Goal: Task Accomplishment & Management: Complete application form

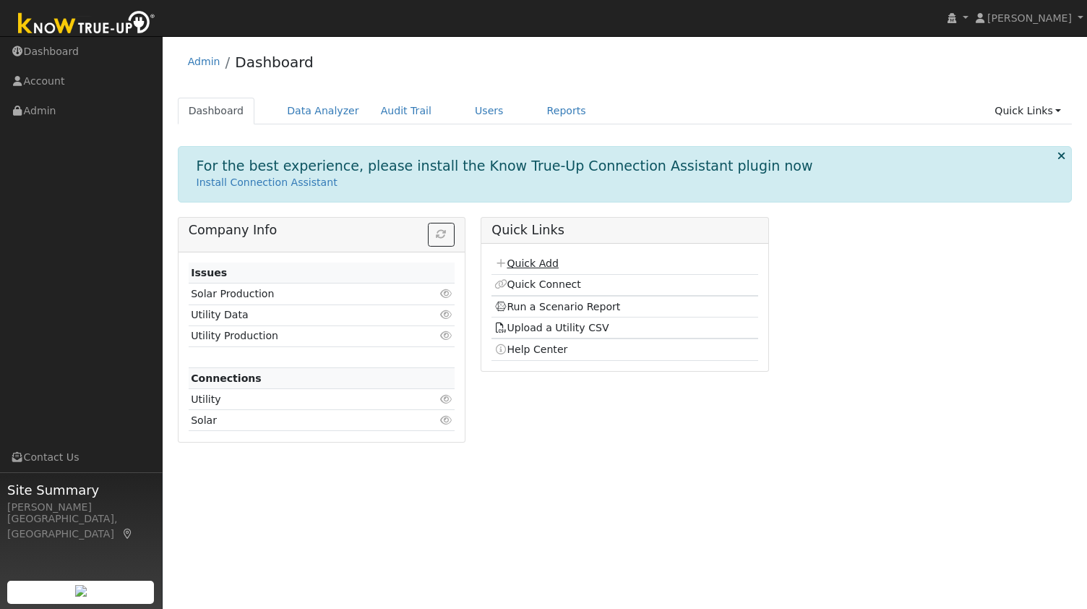
click at [516, 265] on link "Quick Add" at bounding box center [526, 263] width 64 height 12
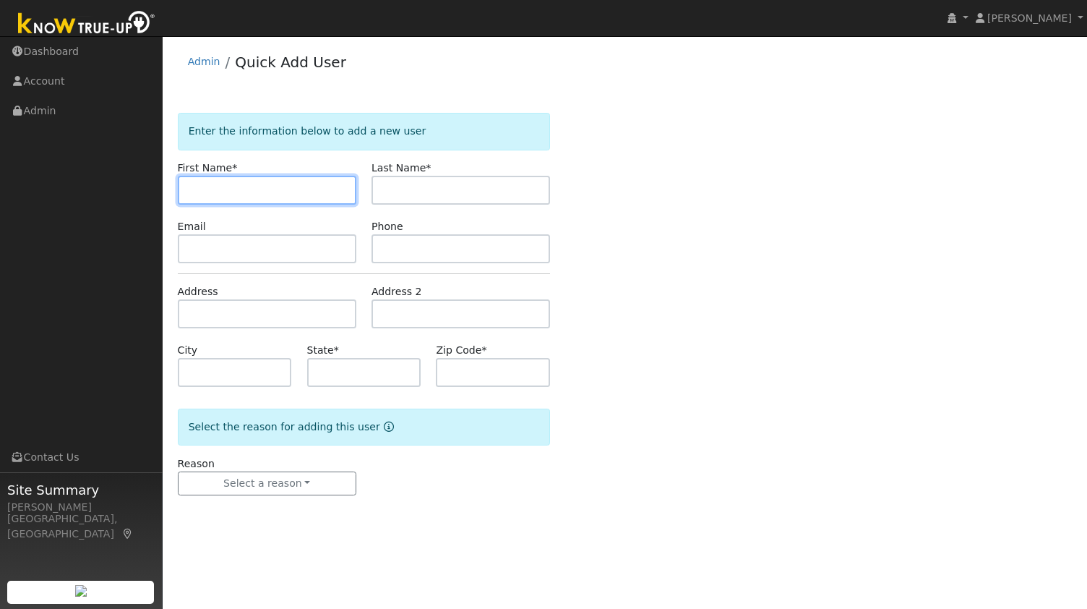
paste input "[PERSON_NAME]"
type input "[PERSON_NAME]"
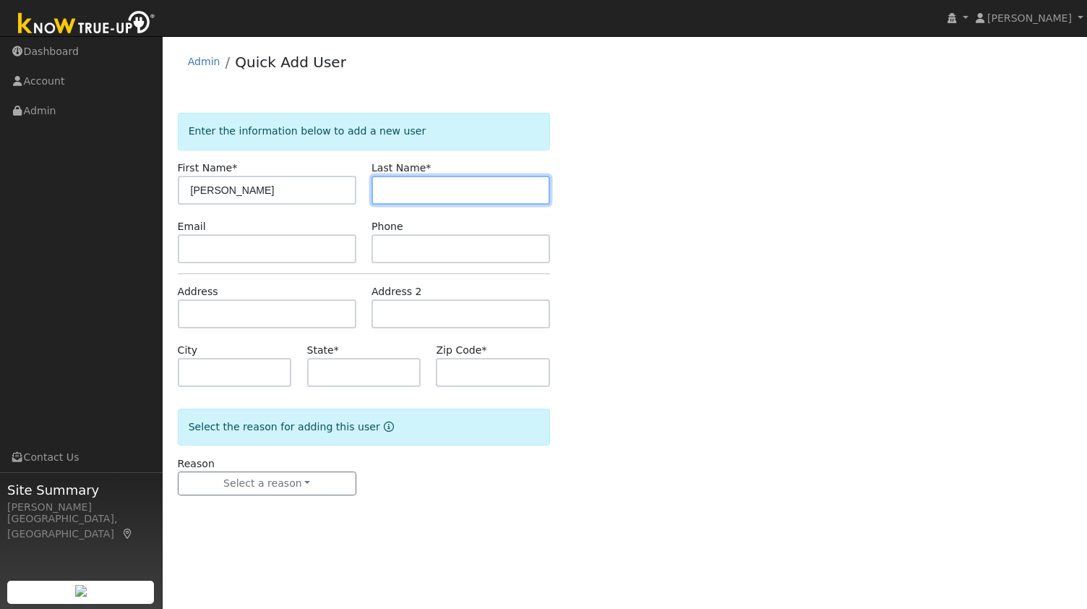
paste input "[PERSON_NAME]"
type input "[PERSON_NAME]"
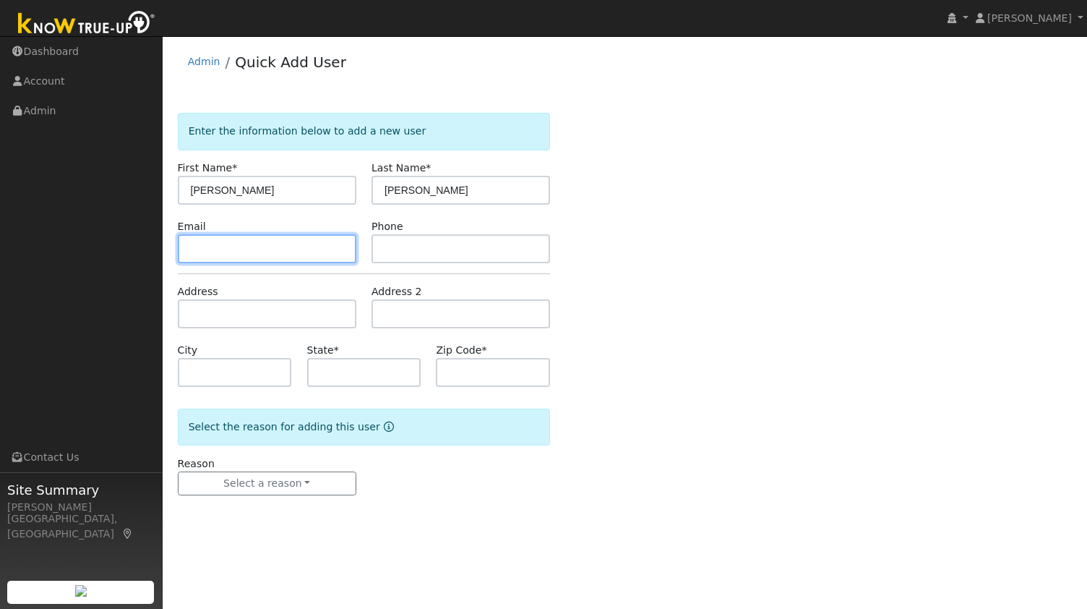
click at [228, 244] on input "text" at bounding box center [267, 248] width 179 height 29
paste input "sandykirkpat13@gmail.com"
type input "sandykirkpat13@gmail.com"
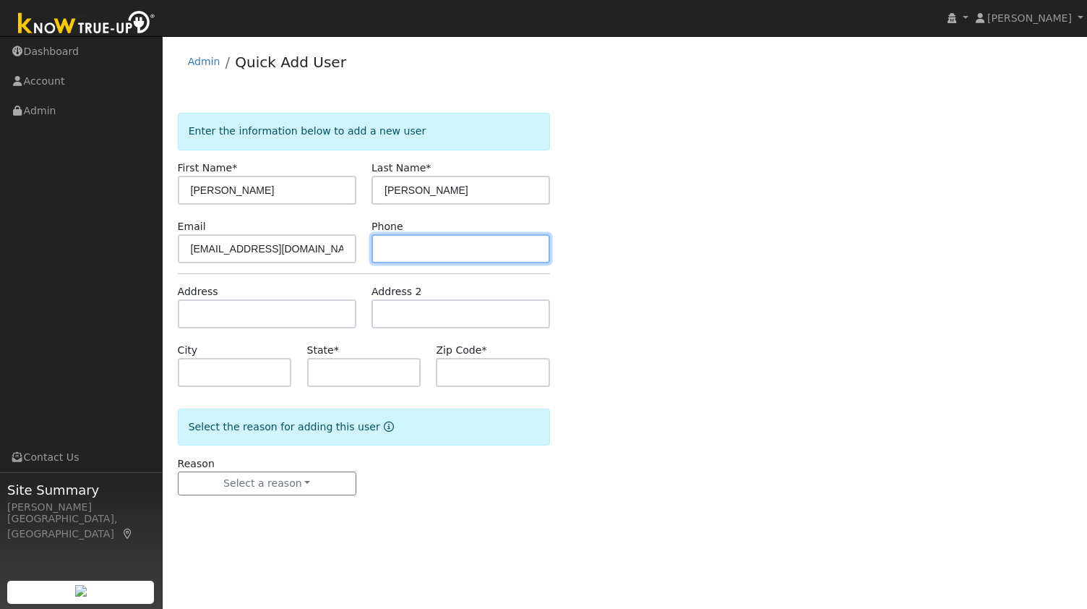
click at [461, 242] on input "text" at bounding box center [460, 248] width 179 height 29
paste input "7073425049"
type input "7073425049"
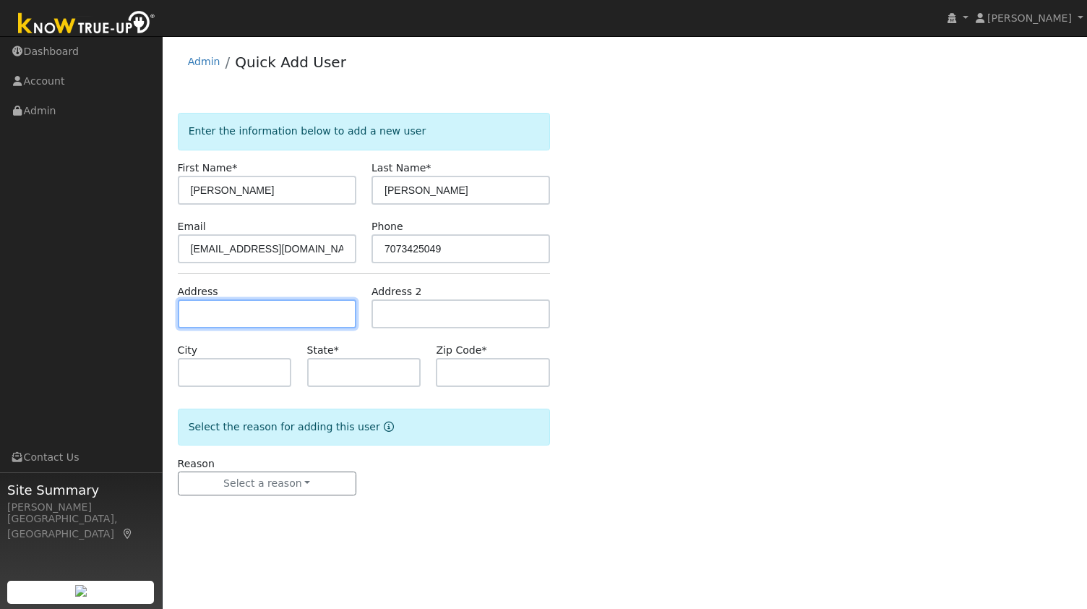
click at [250, 314] on input "text" at bounding box center [267, 313] width 179 height 29
paste input "825 Rose Dr, Benicia 94510"
type input "825 Rose Drive"
type input "Benicia"
type input "CA"
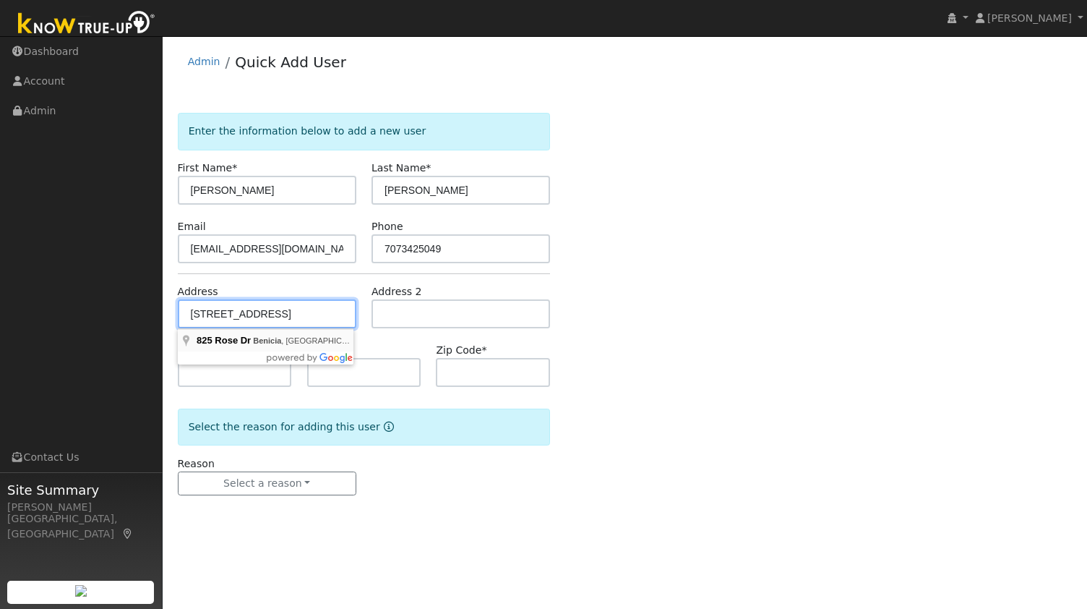
type input "94510"
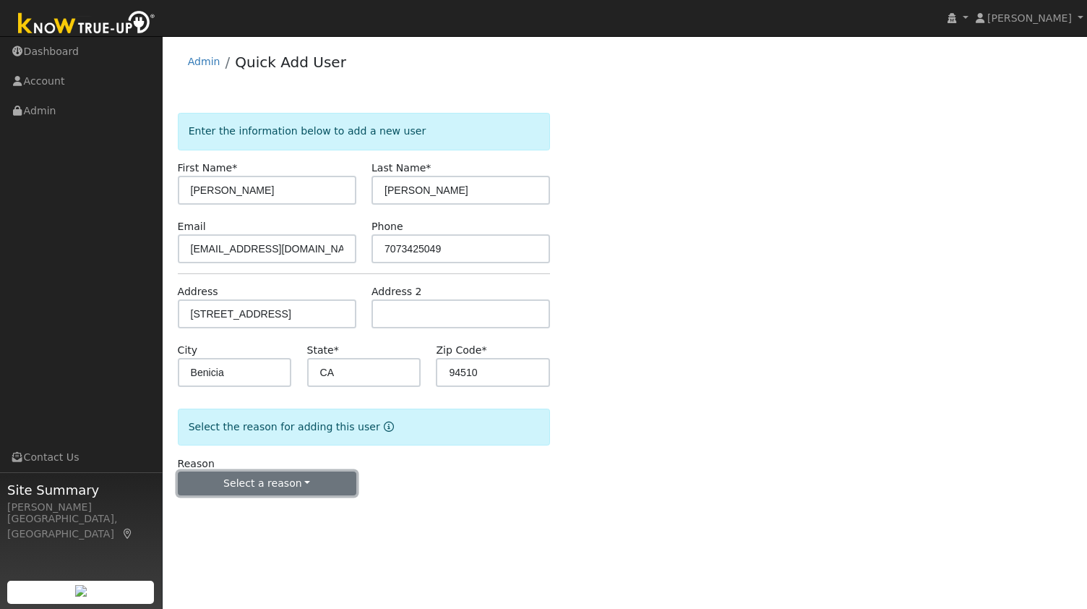
click at [258, 480] on button "Select a reason" at bounding box center [267, 483] width 179 height 25
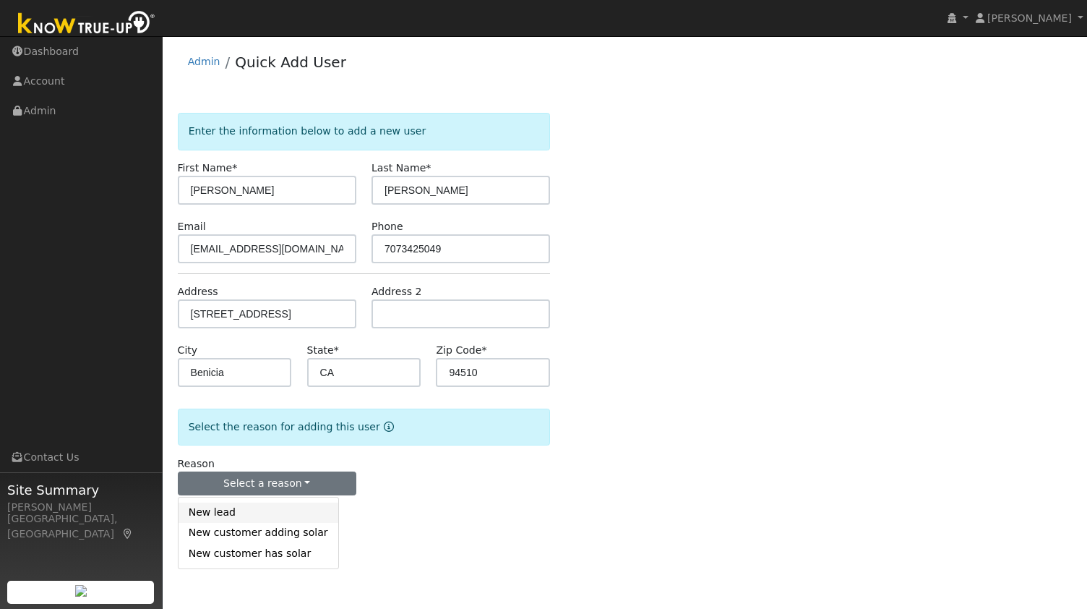
click at [249, 504] on link "New lead" at bounding box center [259, 512] width 160 height 20
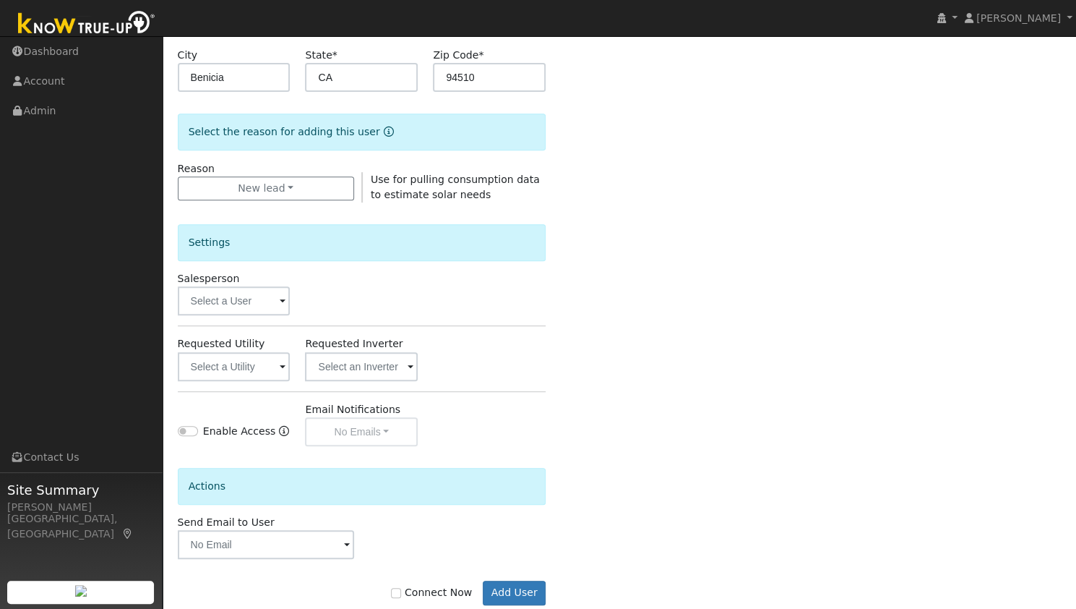
scroll to position [296, 0]
click at [250, 362] on input "text" at bounding box center [234, 365] width 113 height 29
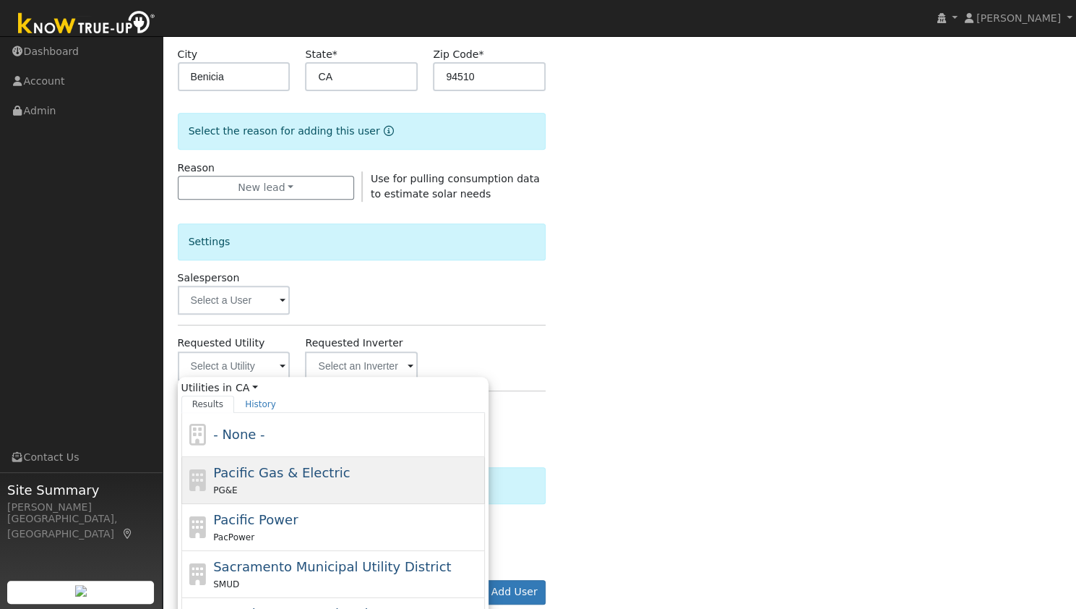
click at [325, 476] on span "Pacific Gas & Electric" at bounding box center [281, 472] width 137 height 15
type input "Pacific Gas & Electric"
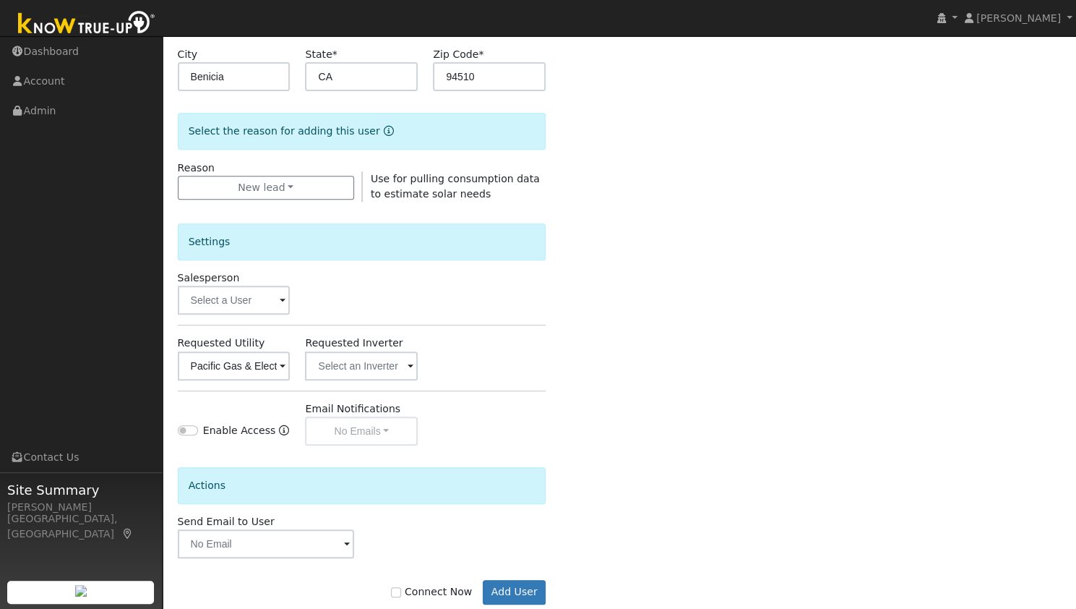
scroll to position [325, 0]
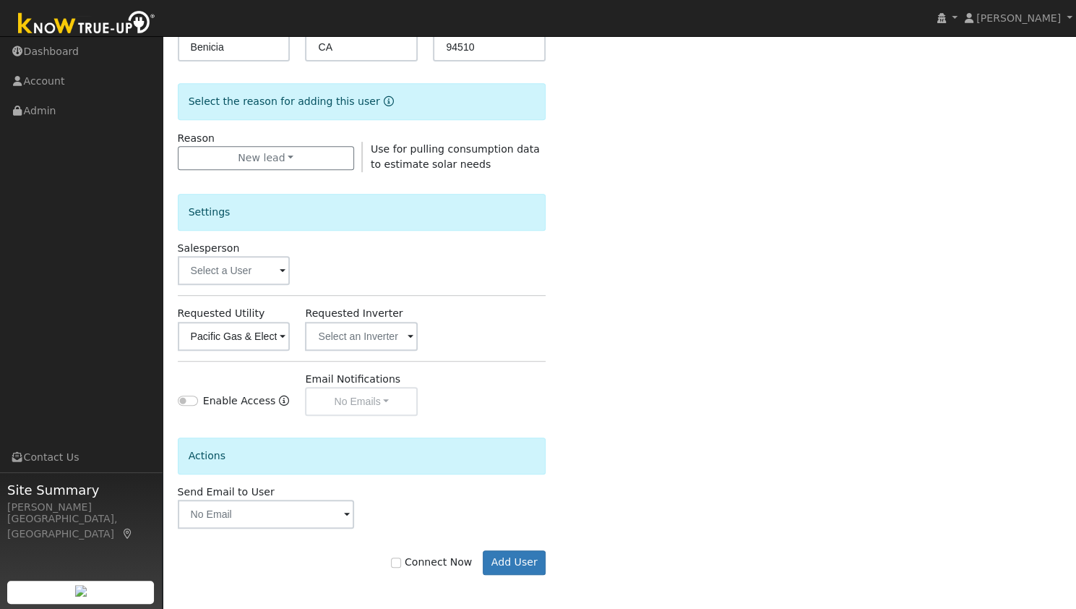
click at [429, 559] on label "Connect Now" at bounding box center [431, 561] width 81 height 15
click at [401, 559] on input "Connect Now" at bounding box center [396, 562] width 10 height 10
checkbox input "true"
click at [538, 562] on button "Add User" at bounding box center [514, 562] width 63 height 25
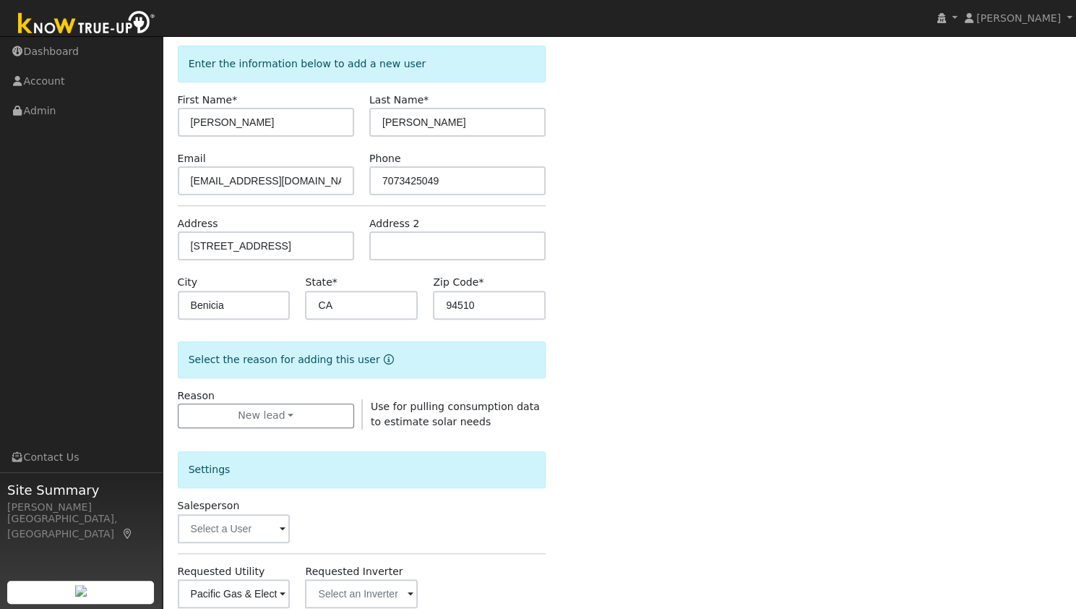
scroll to position [171, 0]
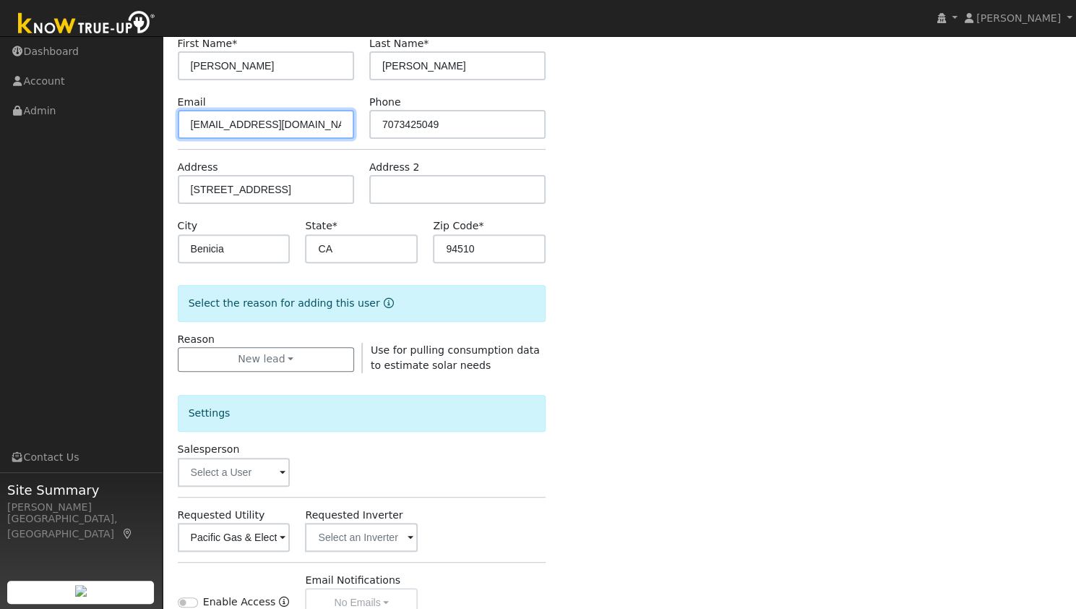
drag, startPoint x: 123, startPoint y: 124, endPoint x: 0, endPoint y: 151, distance: 125.9
click at [0, 151] on div "Sam Moore Sam Moore Profile My Company Help Center Terms Of Service See What's …" at bounding box center [538, 338] width 1076 height 947
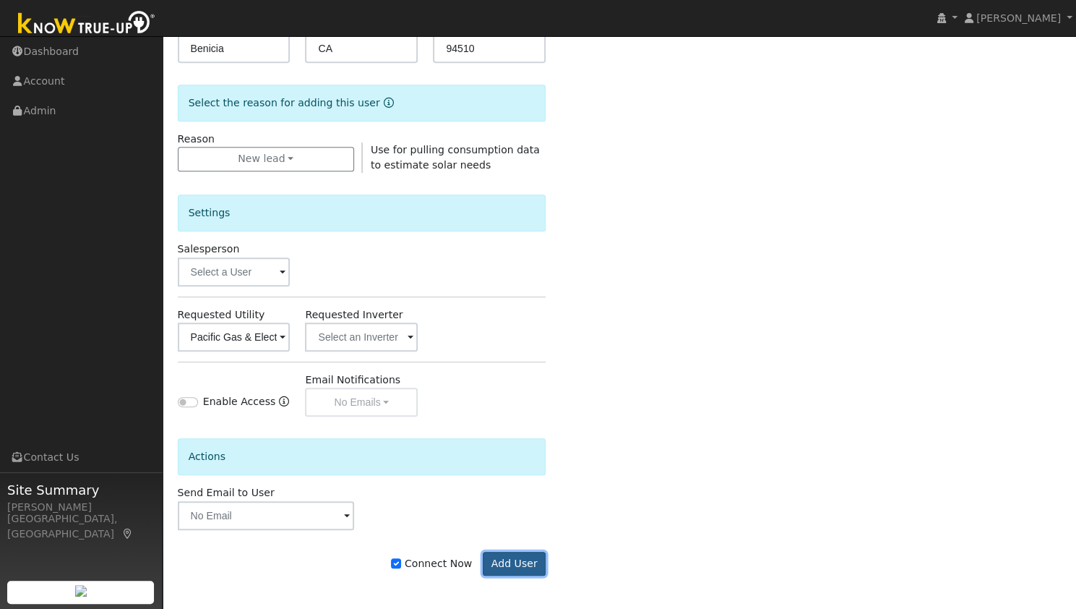
click at [512, 567] on button "Add User" at bounding box center [514, 563] width 63 height 25
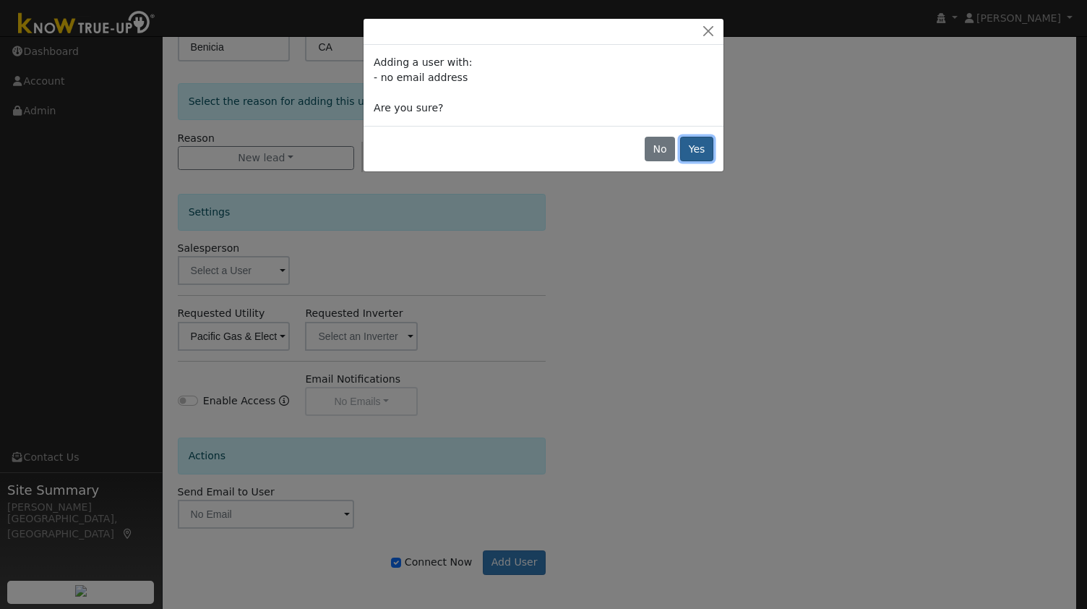
click at [690, 154] on button "Yes" at bounding box center [696, 149] width 33 height 25
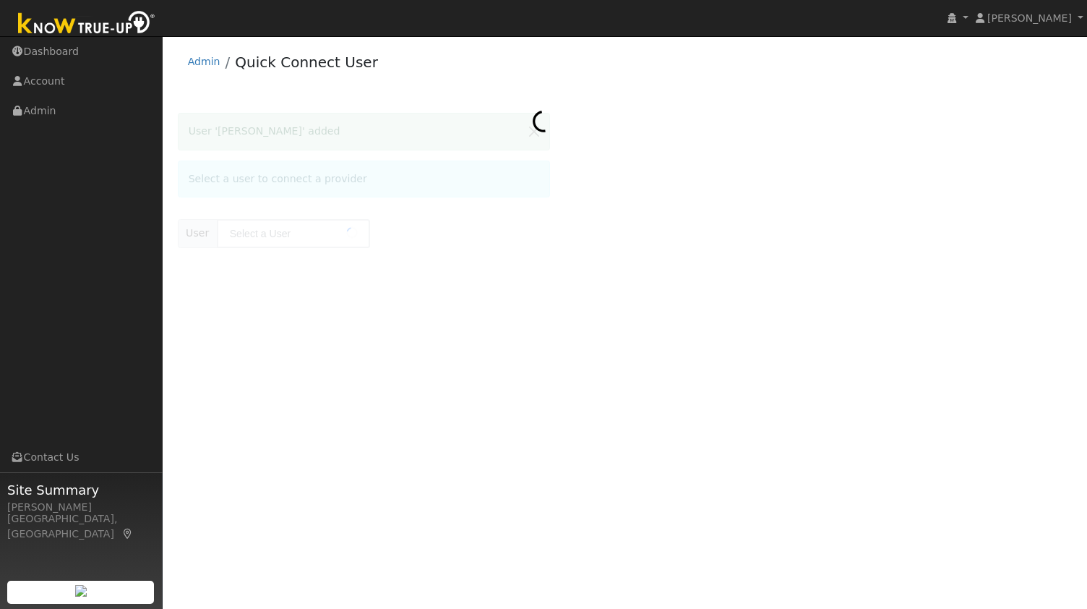
type input "[PERSON_NAME]"
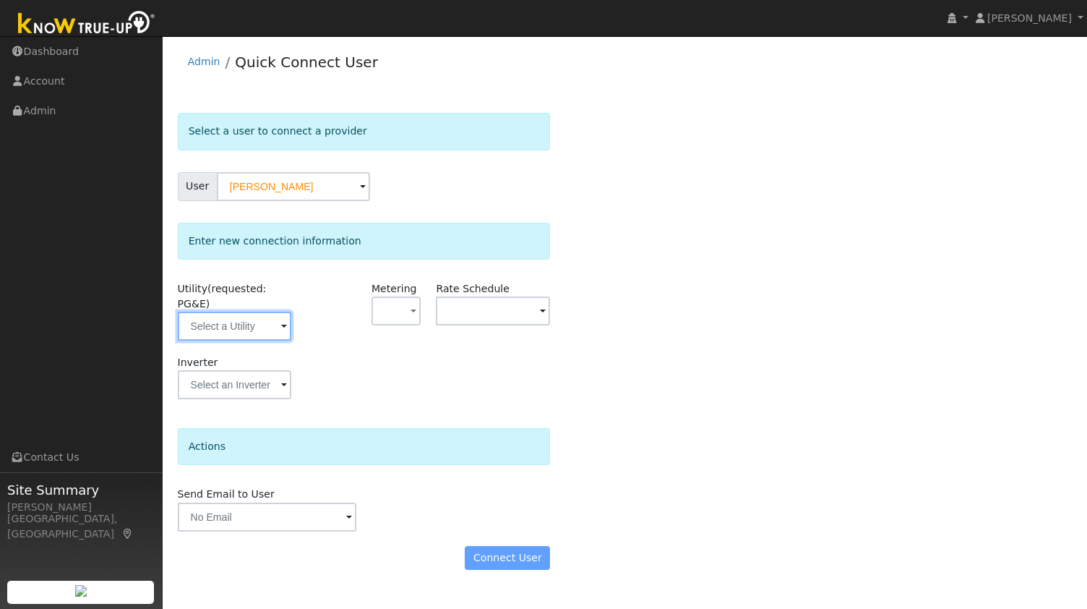
click at [246, 313] on input "text" at bounding box center [235, 325] width 114 height 29
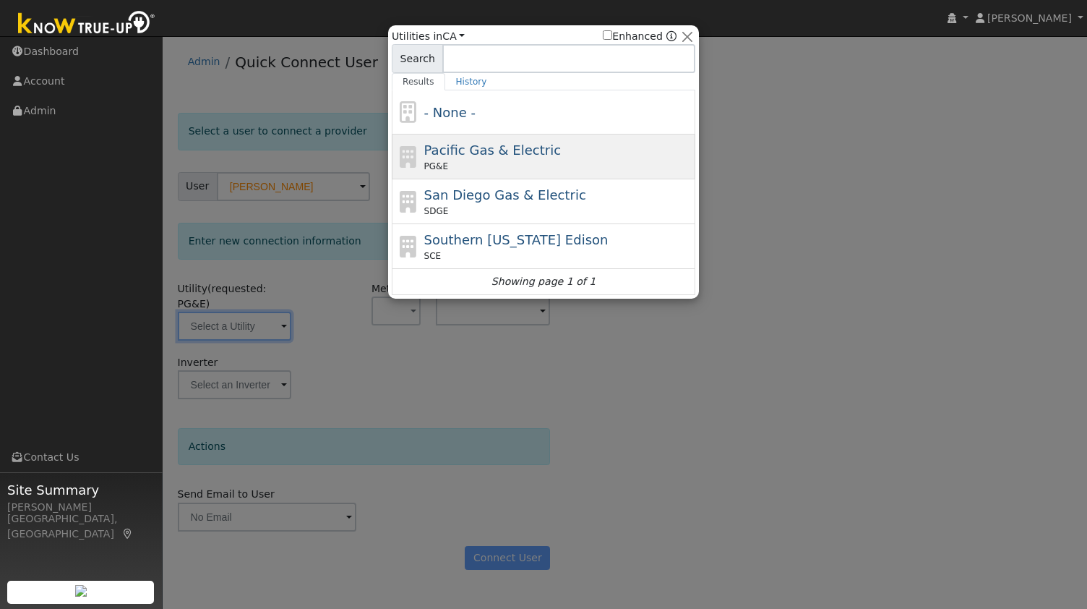
click at [478, 165] on div "PG&E" at bounding box center [558, 166] width 268 height 13
type input "PG&E"
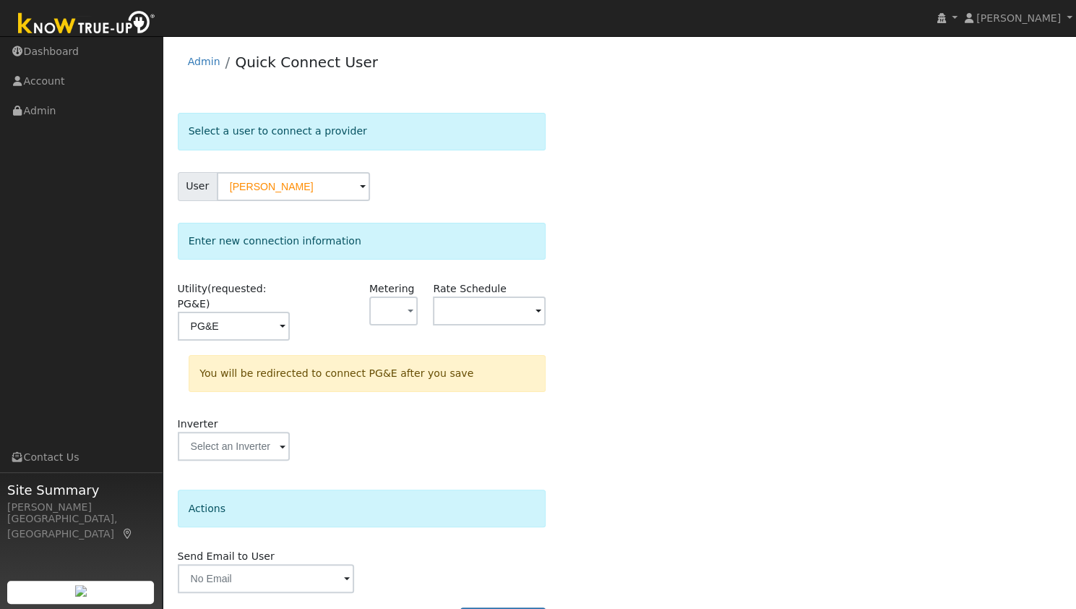
scroll to position [27, 0]
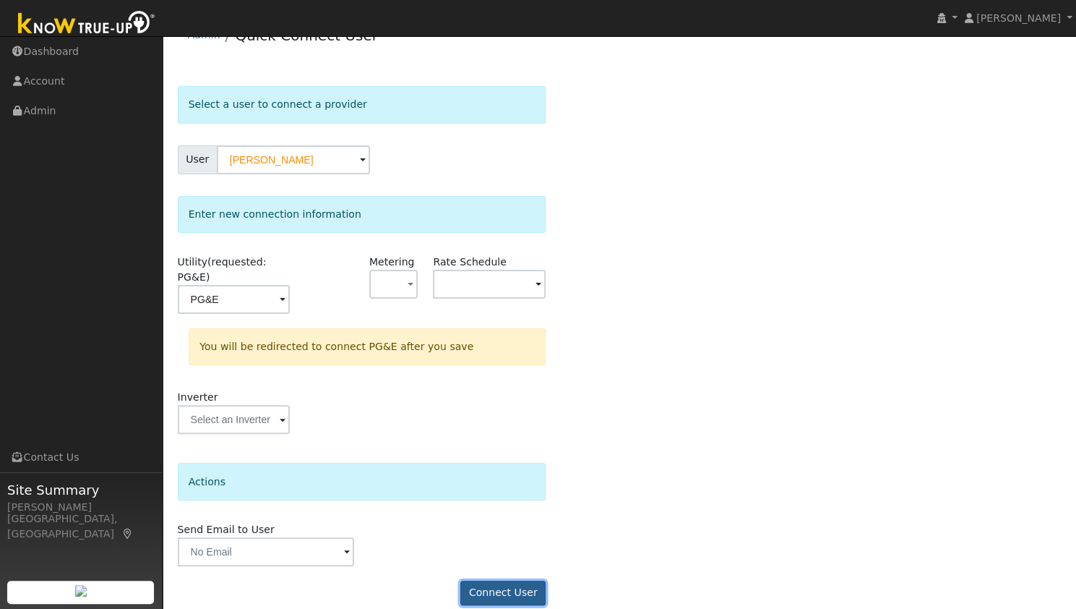
click at [503, 580] on button "Connect User" at bounding box center [502, 592] width 85 height 25
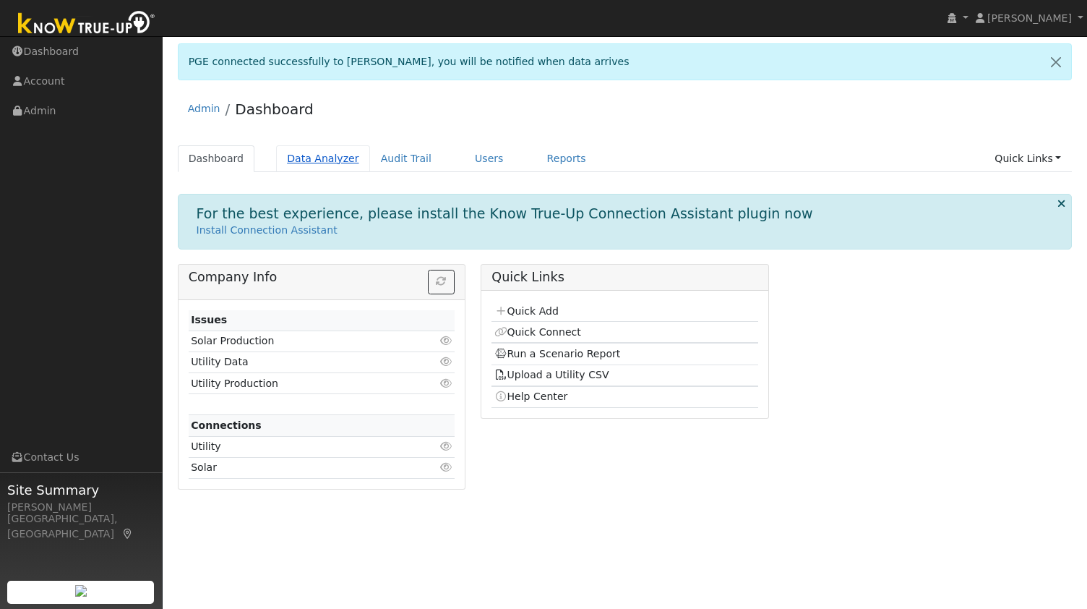
click at [309, 155] on link "Data Analyzer" at bounding box center [323, 158] width 94 height 27
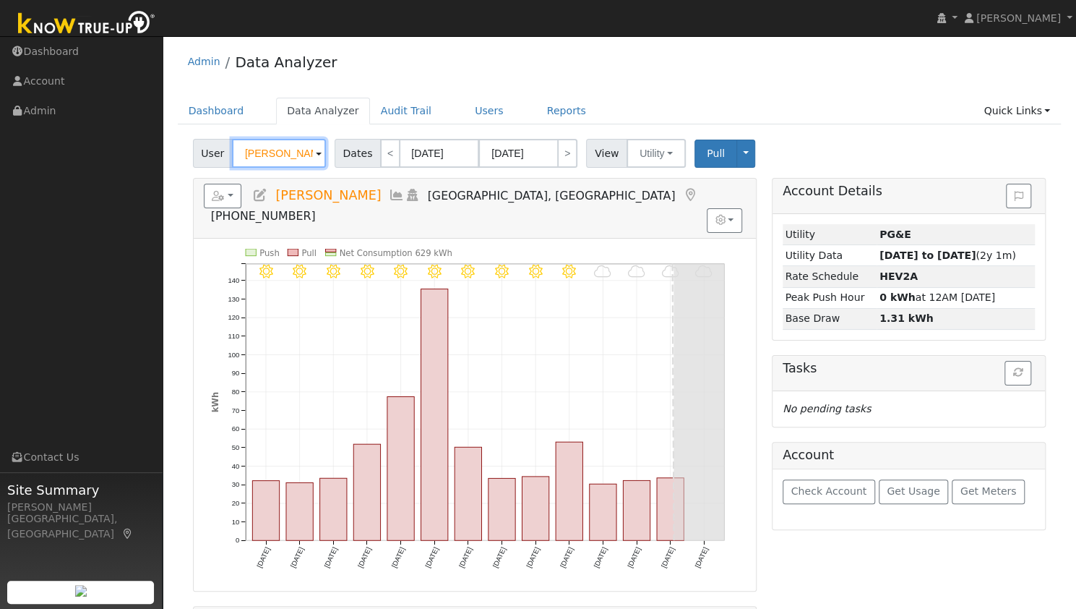
click at [294, 150] on input "[PERSON_NAME]" at bounding box center [279, 153] width 94 height 29
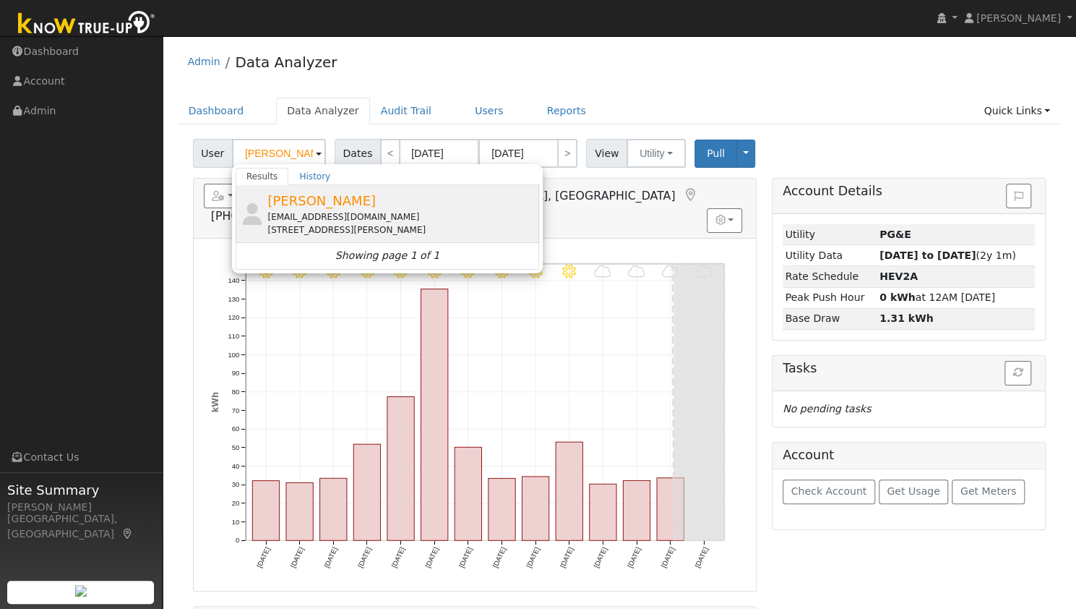
click at [355, 212] on div "[EMAIL_ADDRESS][DOMAIN_NAME]" at bounding box center [401, 216] width 268 height 13
type input "[PERSON_NAME]"
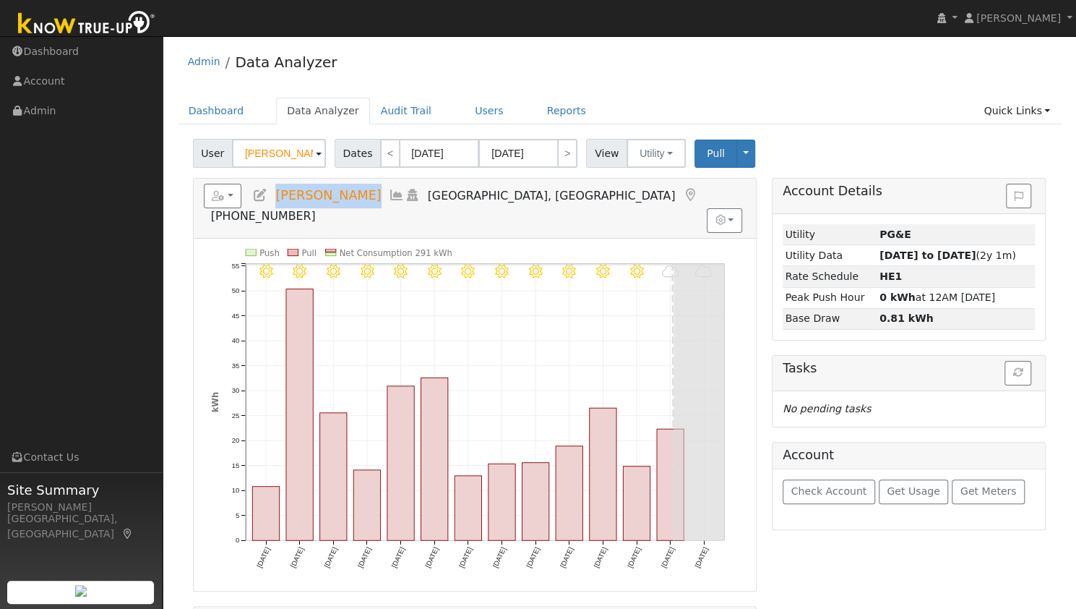
drag, startPoint x: 361, startPoint y: 196, endPoint x: 277, endPoint y: 194, distance: 83.8
click at [277, 194] on h5 "Reports Scenario Health Check Energy Audit Account Timeline User Audit Trail In…" at bounding box center [475, 204] width 542 height 40
copy span "[PERSON_NAME]"
click at [225, 202] on button "button" at bounding box center [223, 196] width 38 height 25
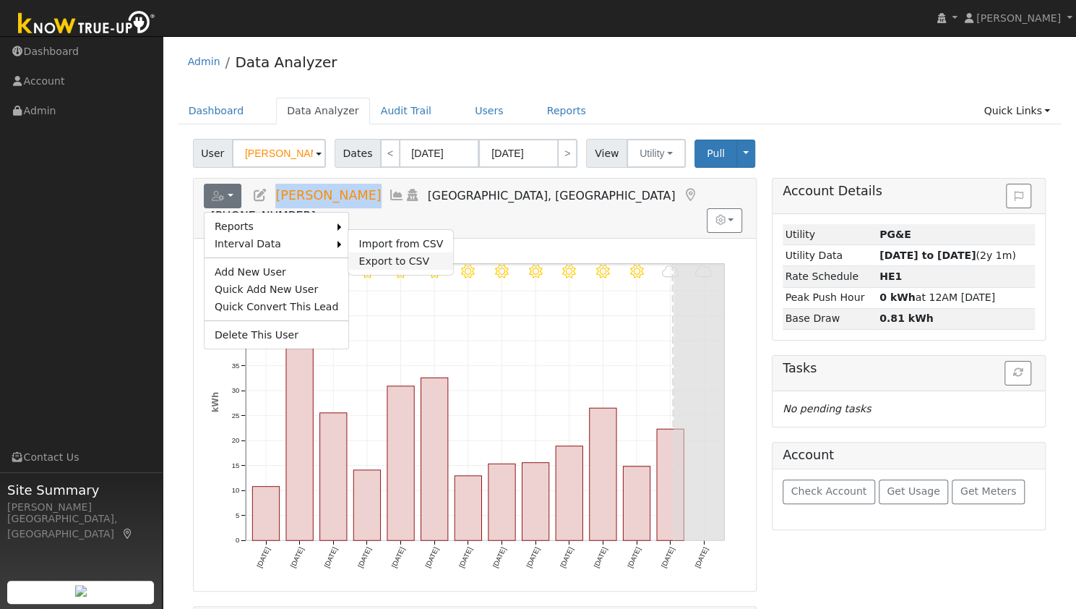
click at [348, 257] on link "Export to CSV" at bounding box center [400, 260] width 105 height 17
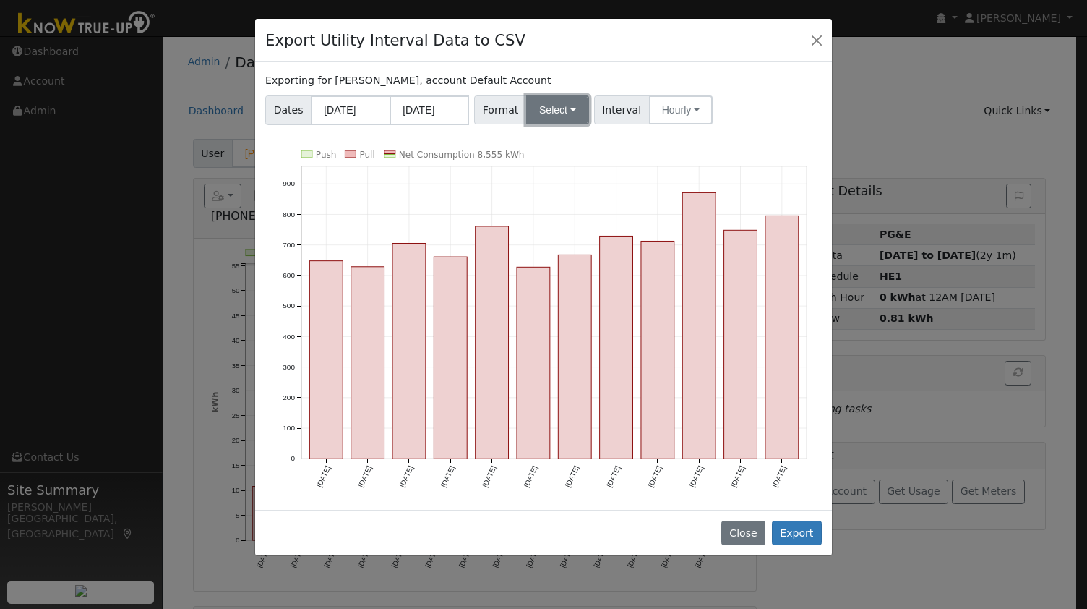
click at [532, 111] on button "Select" at bounding box center [557, 109] width 63 height 29
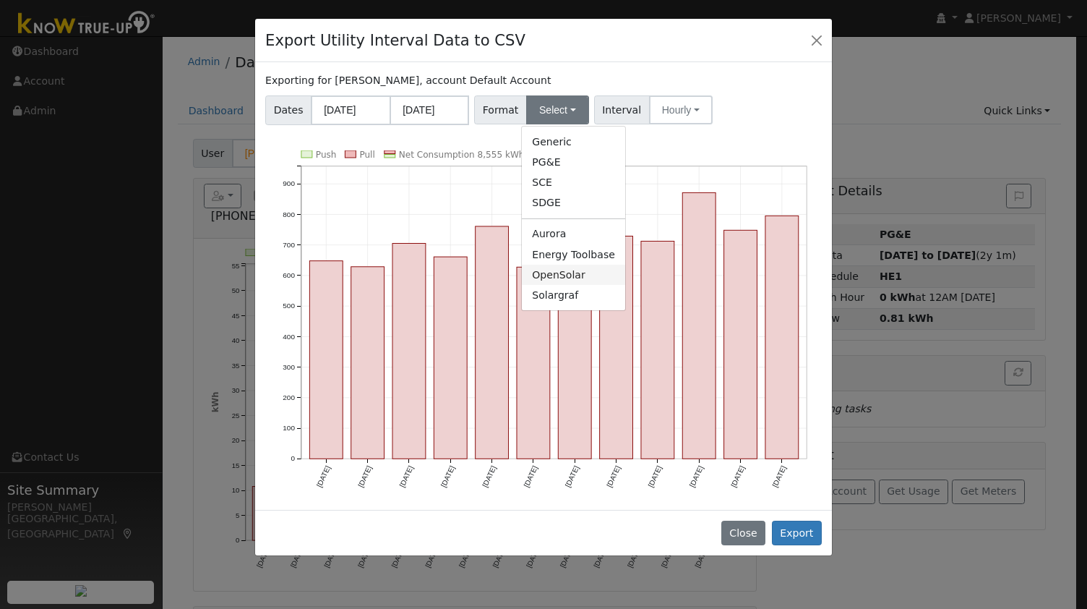
click at [538, 279] on link "OpenSolar" at bounding box center [573, 275] width 103 height 20
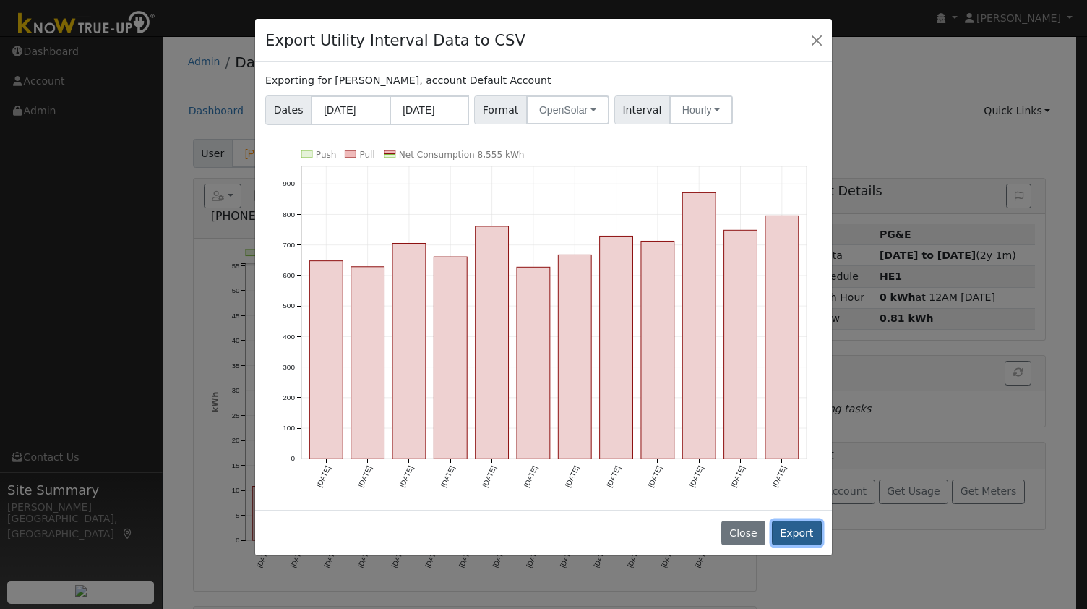
click at [801, 520] on button "Export" at bounding box center [797, 532] width 50 height 25
